Goal: Navigation & Orientation: Understand site structure

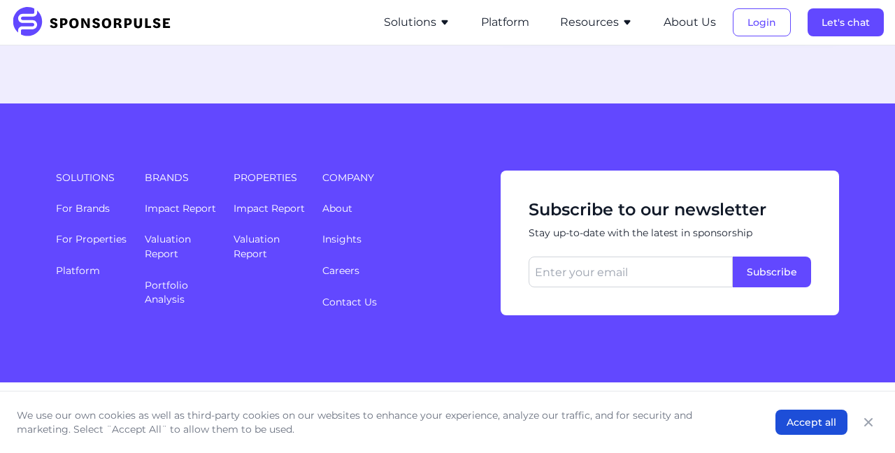
scroll to position [3776, 0]
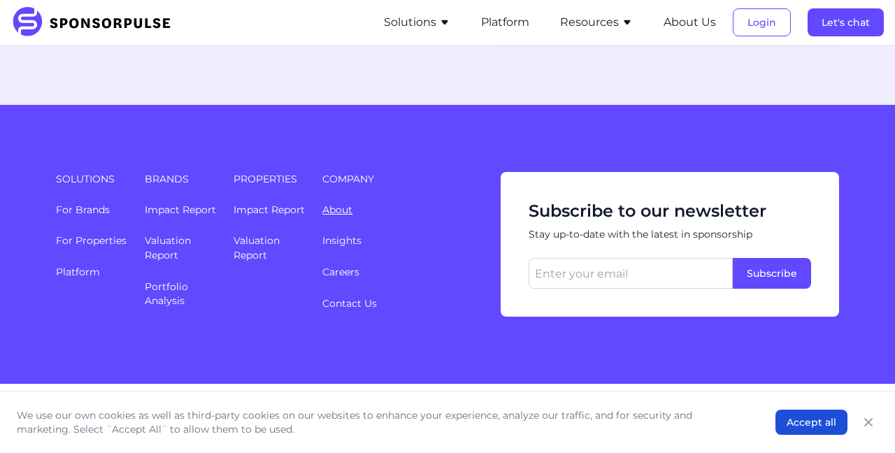
click at [343, 203] on link "About" at bounding box center [337, 209] width 30 height 13
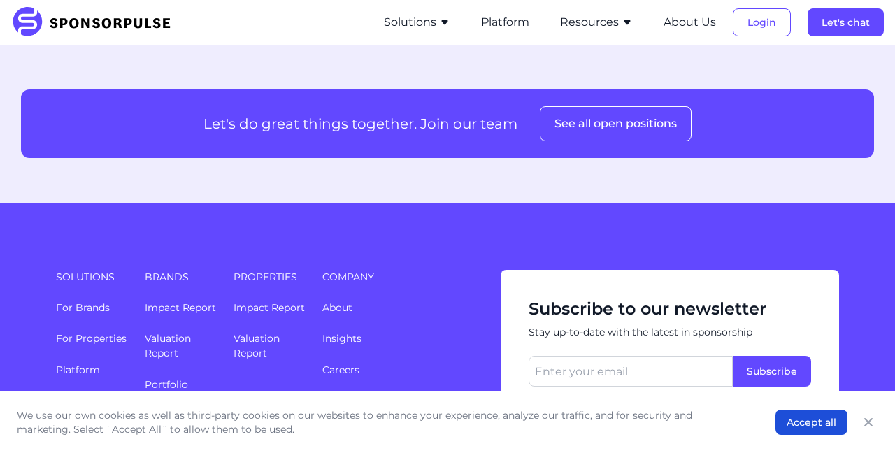
scroll to position [1881, 0]
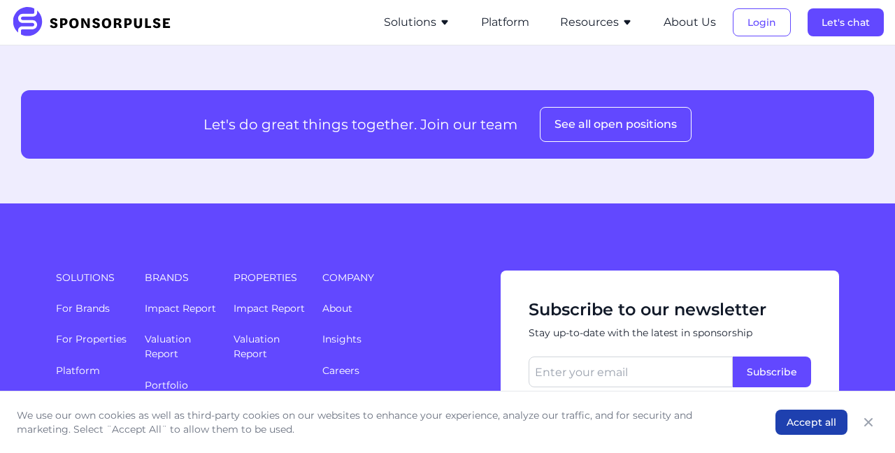
click at [823, 422] on button "Accept all" at bounding box center [811, 422] width 72 height 25
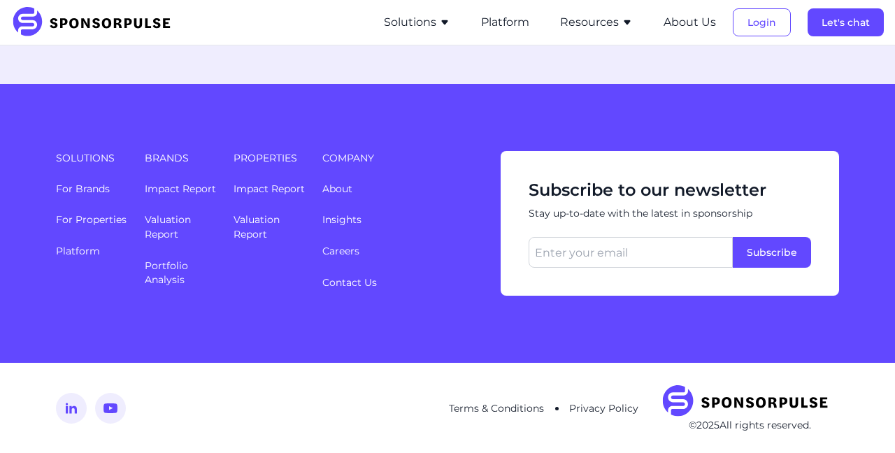
scroll to position [1999, 0]
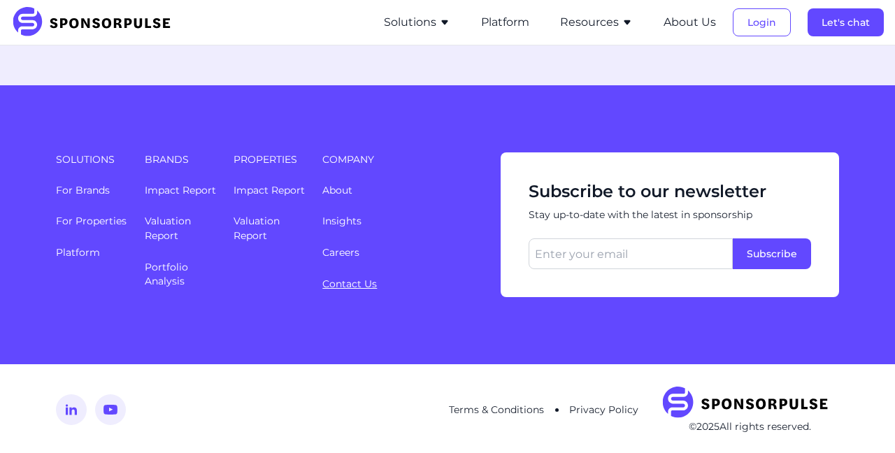
click at [345, 283] on link "Contact Us" at bounding box center [349, 284] width 55 height 13
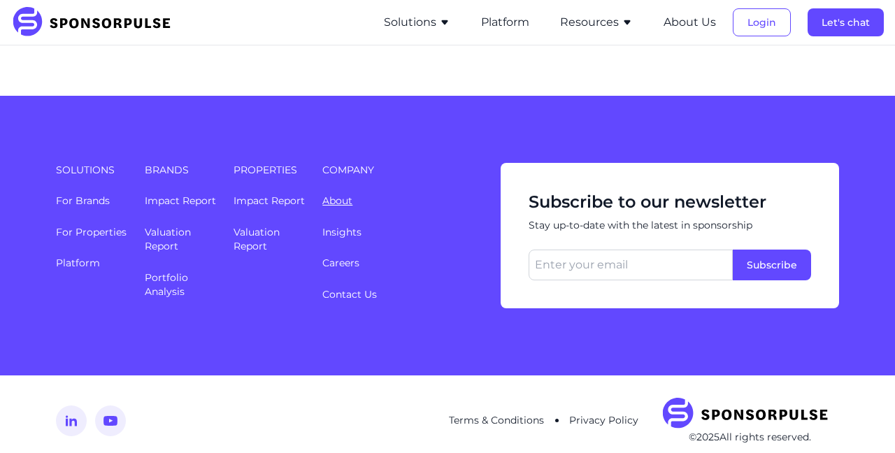
scroll to position [718, 0]
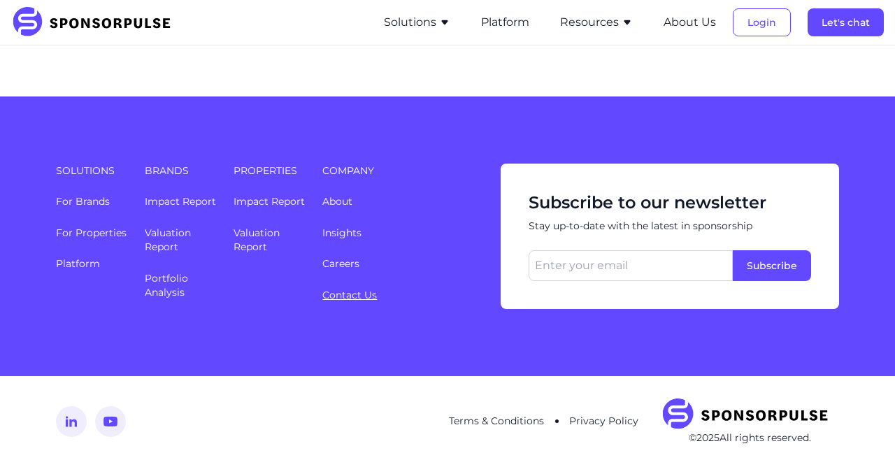
click at [342, 289] on link "Contact Us" at bounding box center [349, 295] width 55 height 13
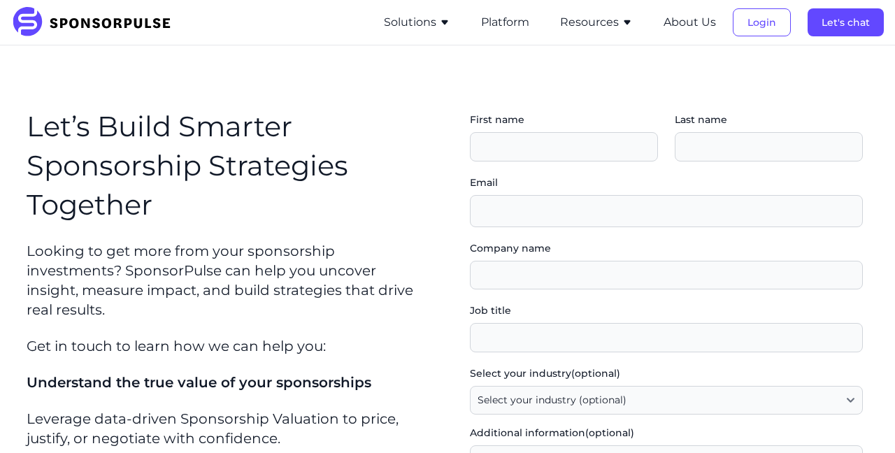
scroll to position [0, 0]
click at [93, 22] on img at bounding box center [96, 22] width 170 height 31
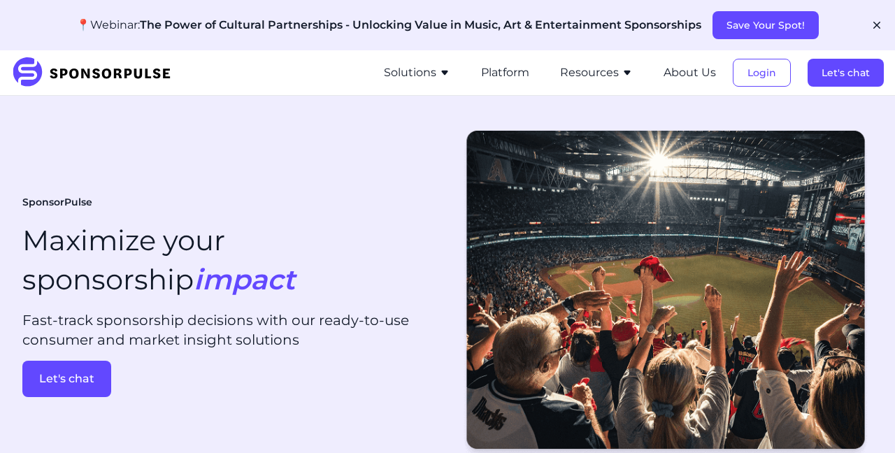
click at [600, 68] on button "Resources" at bounding box center [596, 72] width 73 height 17
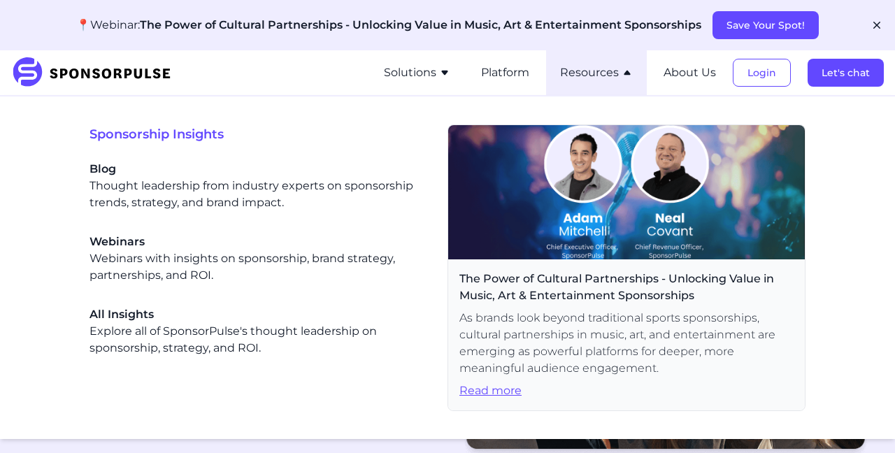
click at [436, 71] on button "Solutions" at bounding box center [417, 72] width 66 height 17
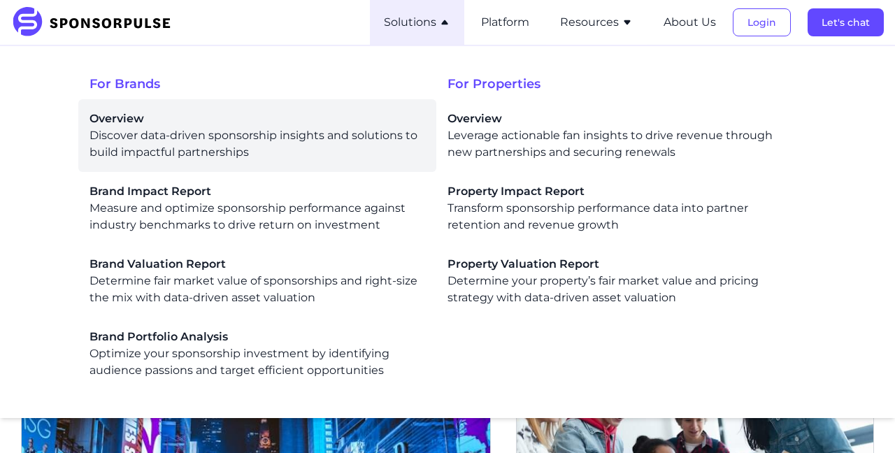
scroll to position [2413, 0]
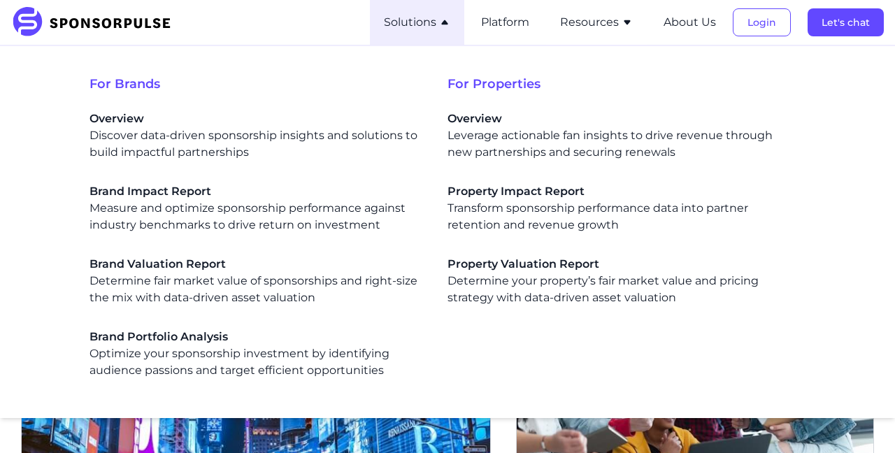
click at [800, 113] on ul "Overview Leverage actionable fan insights to drive revenue through new partners…" at bounding box center [626, 208] width 358 height 218
click at [83, 27] on img at bounding box center [96, 22] width 170 height 31
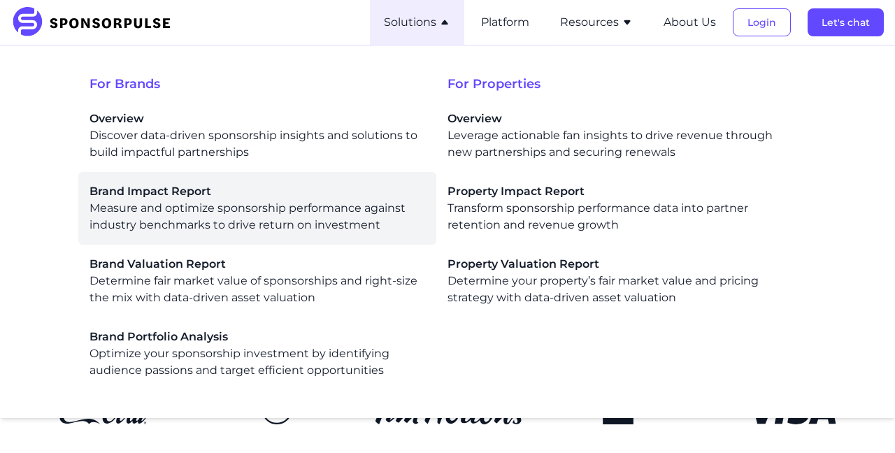
scroll to position [37, 0]
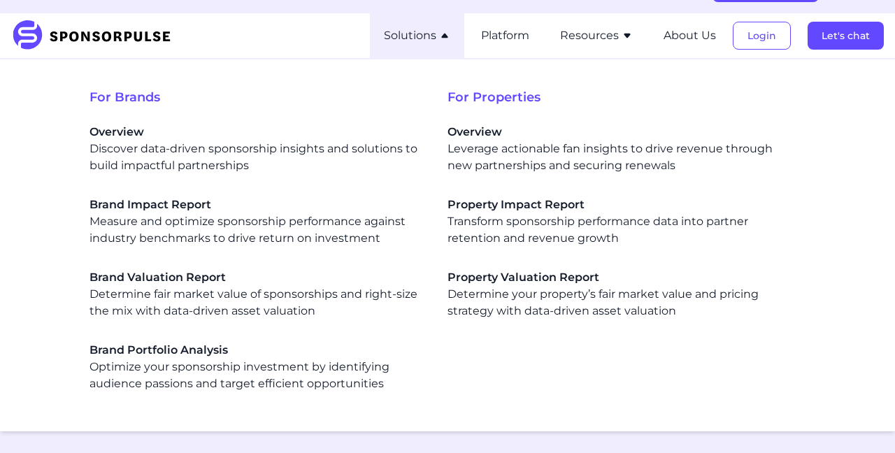
click at [447, 40] on icon "button" at bounding box center [444, 35] width 11 height 11
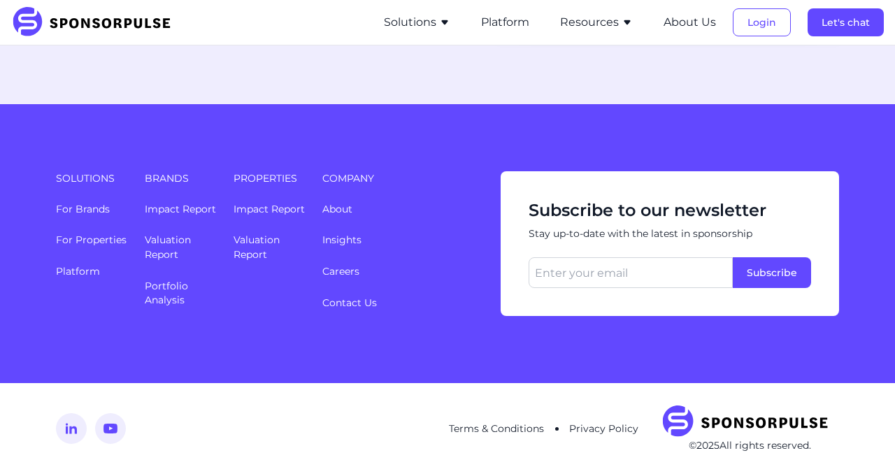
scroll to position [3776, 0]
